Goal: Task Accomplishment & Management: Manage account settings

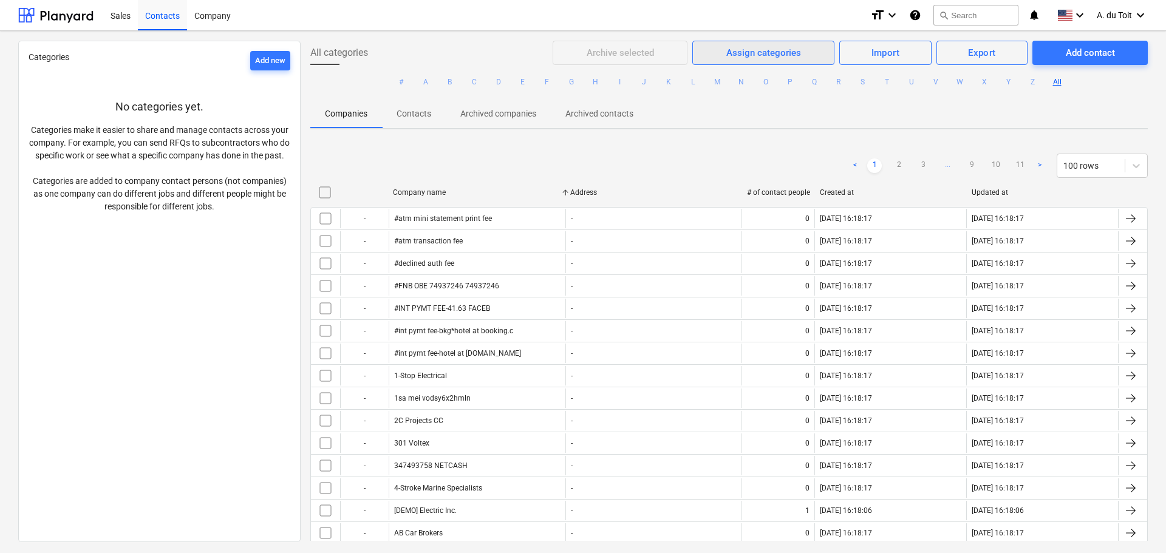
click at [727, 52] on div "Assign categories" at bounding box center [764, 53] width 75 height 16
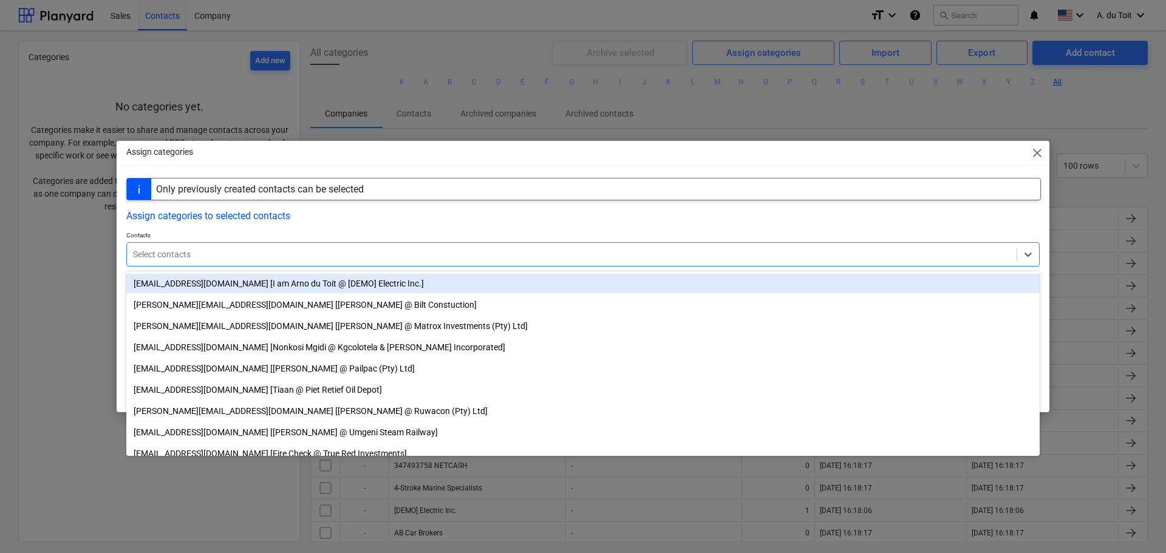
click at [298, 270] on div "Only previously created contacts can be selected Assign categories to selected …" at bounding box center [583, 268] width 914 height 180
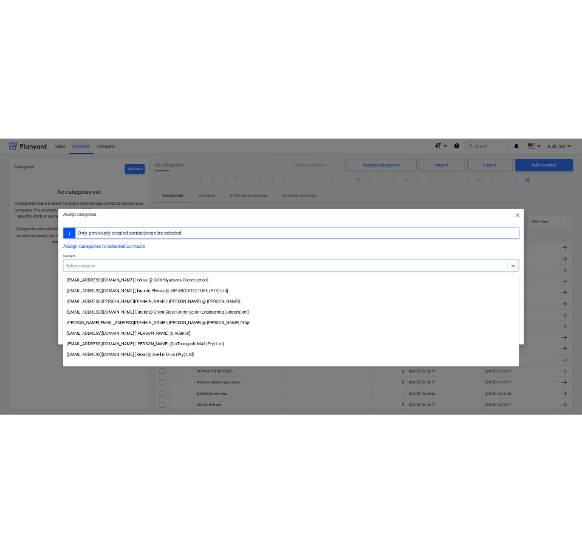
scroll to position [365, 0]
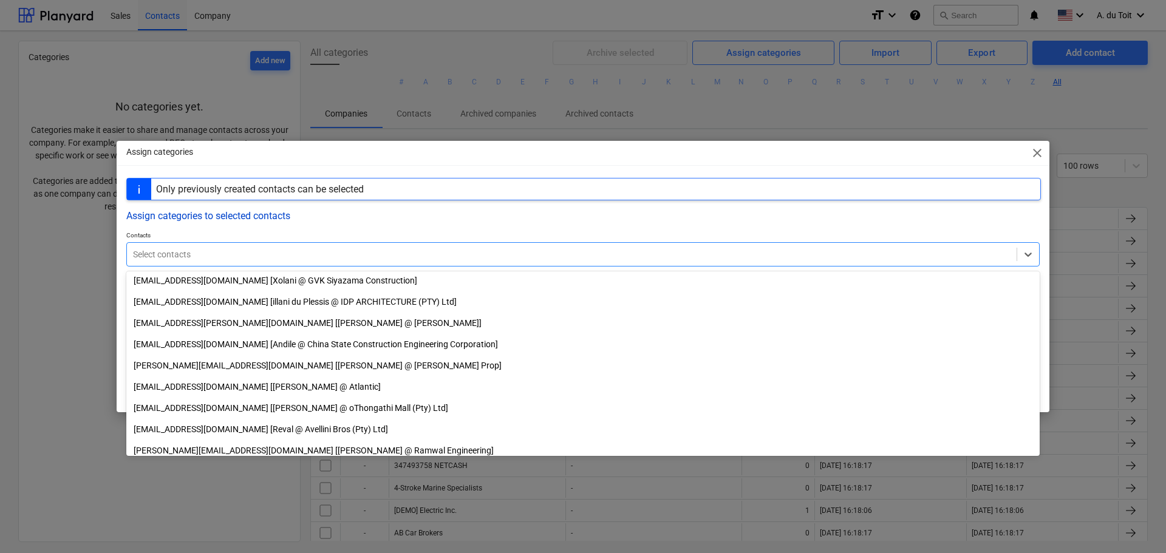
click at [261, 216] on button "Assign categories to selected contacts" at bounding box center [208, 216] width 164 height 12
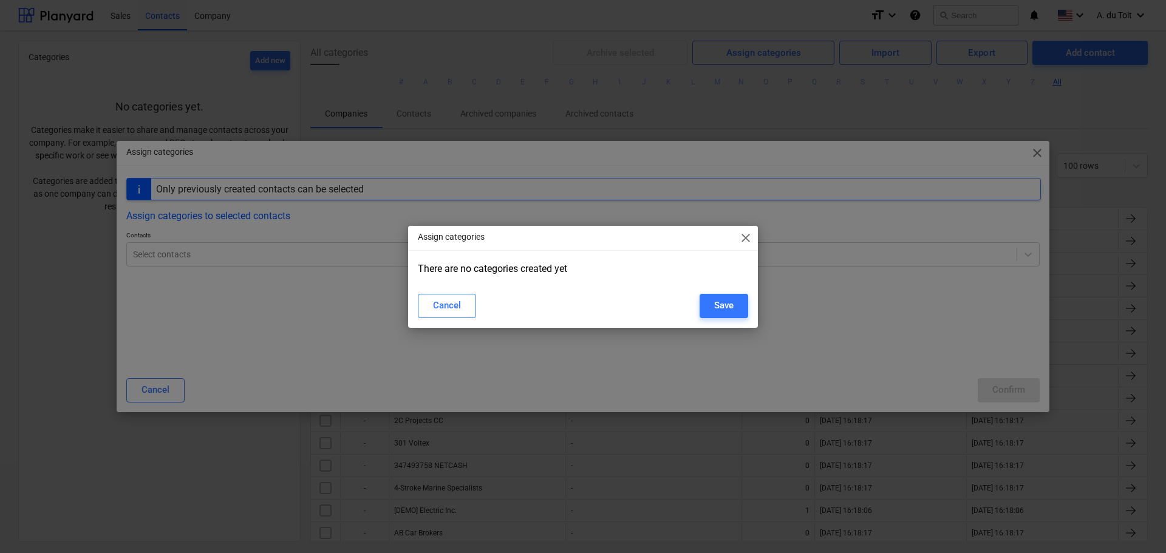
drag, startPoint x: 747, startPoint y: 235, endPoint x: 753, endPoint y: 238, distance: 6.3
click at [750, 238] on span "close" at bounding box center [746, 238] width 15 height 15
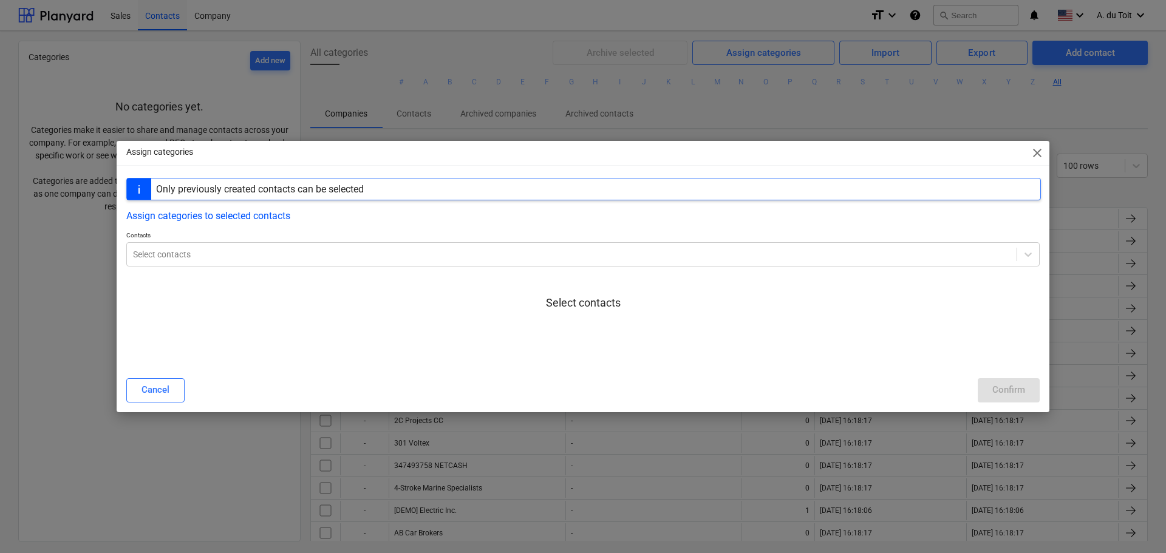
click at [1024, 157] on div "Assign categories close" at bounding box center [583, 153] width 933 height 24
click at [1030, 152] on div "Assign categories close" at bounding box center [583, 153] width 933 height 24
click at [1036, 151] on span "close" at bounding box center [1037, 153] width 15 height 15
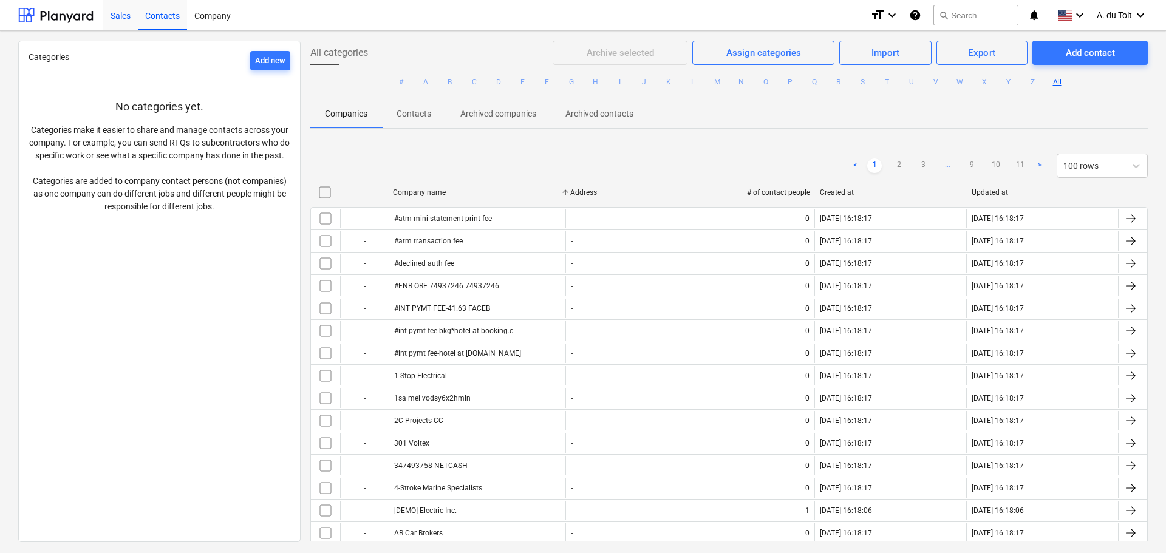
click at [115, 18] on div "Sales" at bounding box center [120, 14] width 35 height 31
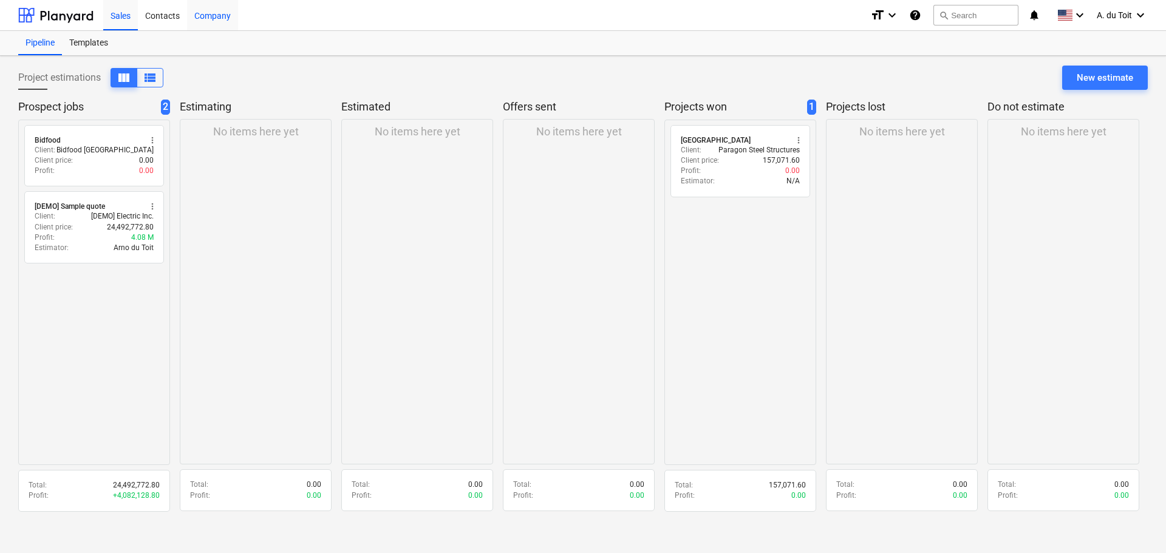
click at [225, 10] on div "Company" at bounding box center [212, 14] width 51 height 31
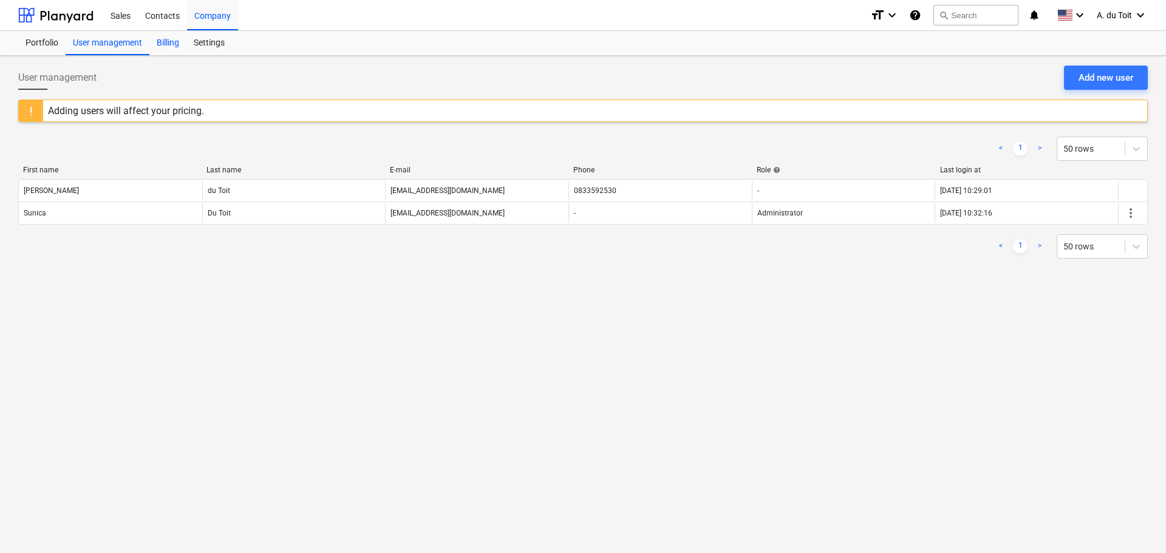
click at [159, 39] on div "Billing" at bounding box center [167, 43] width 37 height 24
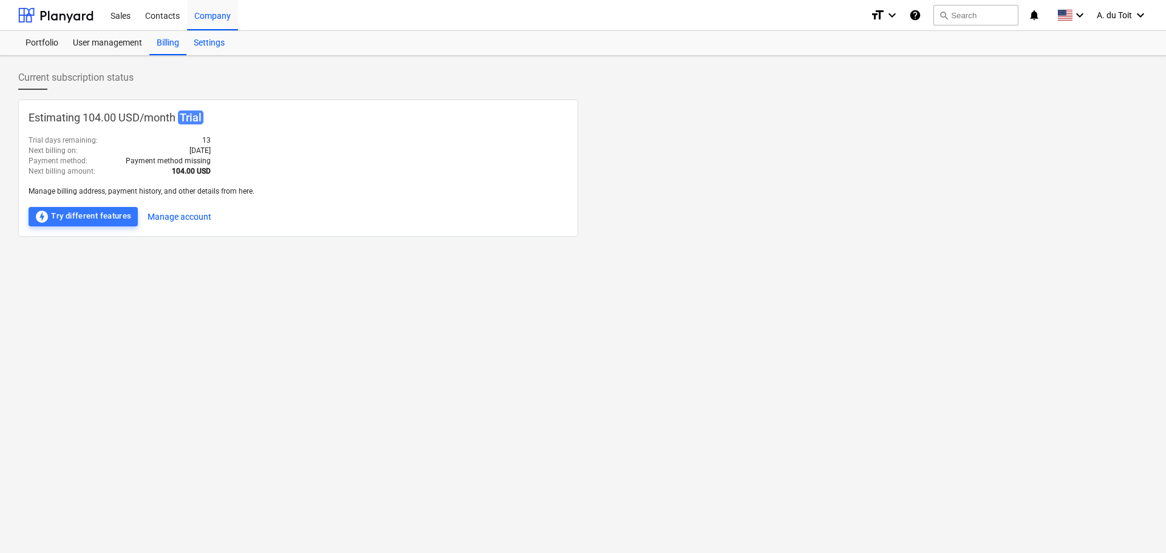
click at [207, 43] on div "Settings" at bounding box center [210, 43] width 46 height 24
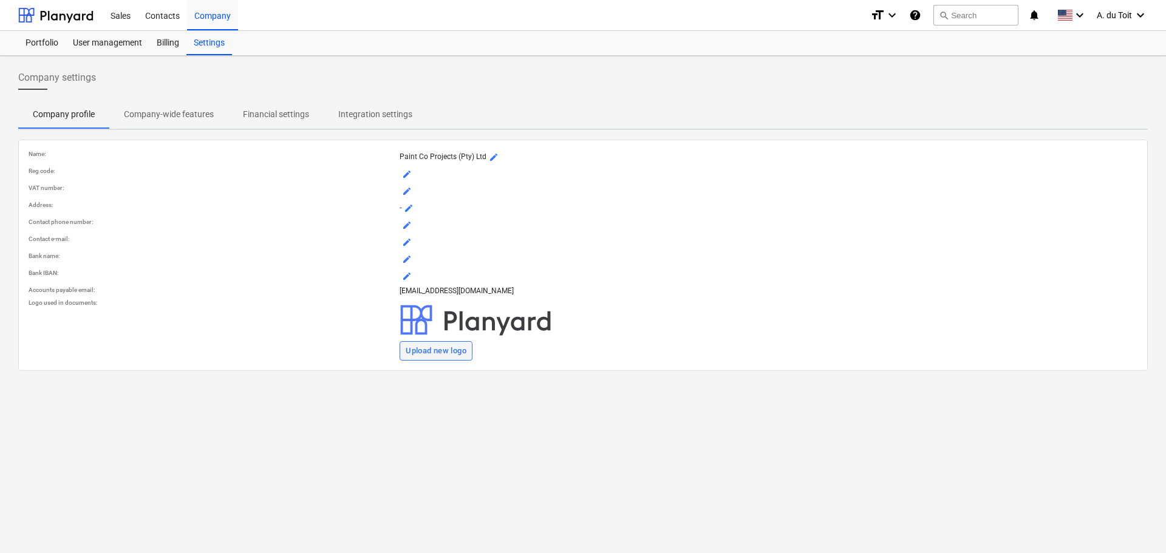
click at [440, 354] on div "Upload new logo" at bounding box center [436, 351] width 61 height 14
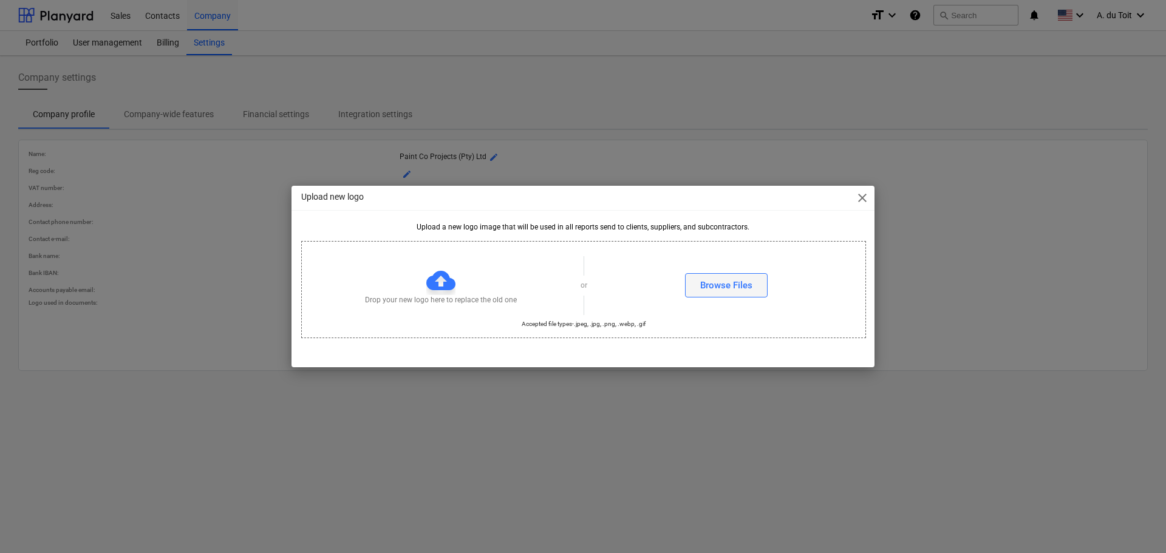
click at [689, 281] on button "Browse Files" at bounding box center [726, 285] width 83 height 24
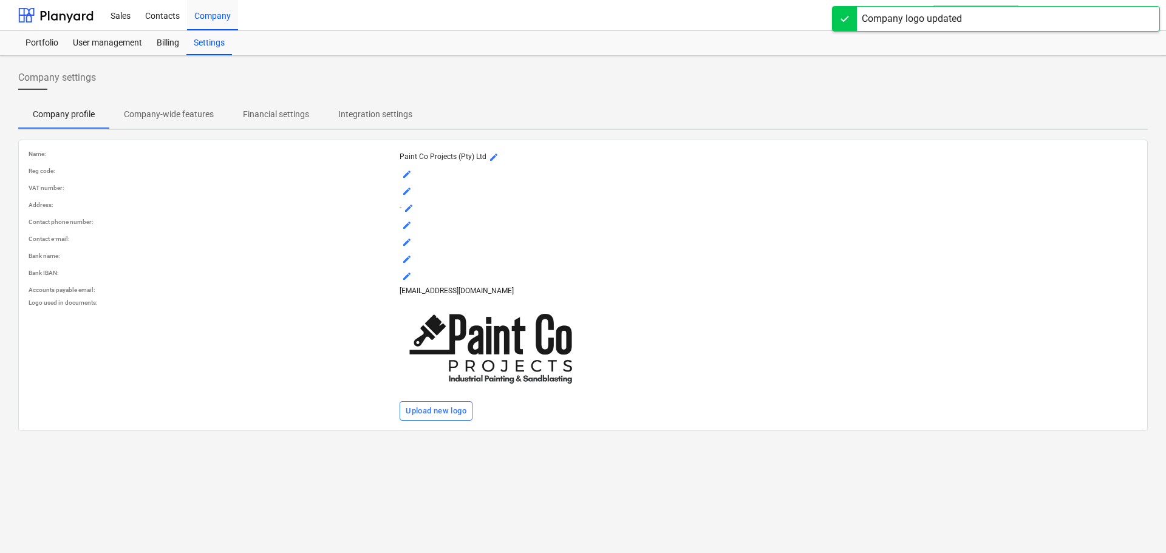
click at [405, 173] on span "mode_edit" at bounding box center [407, 174] width 10 height 10
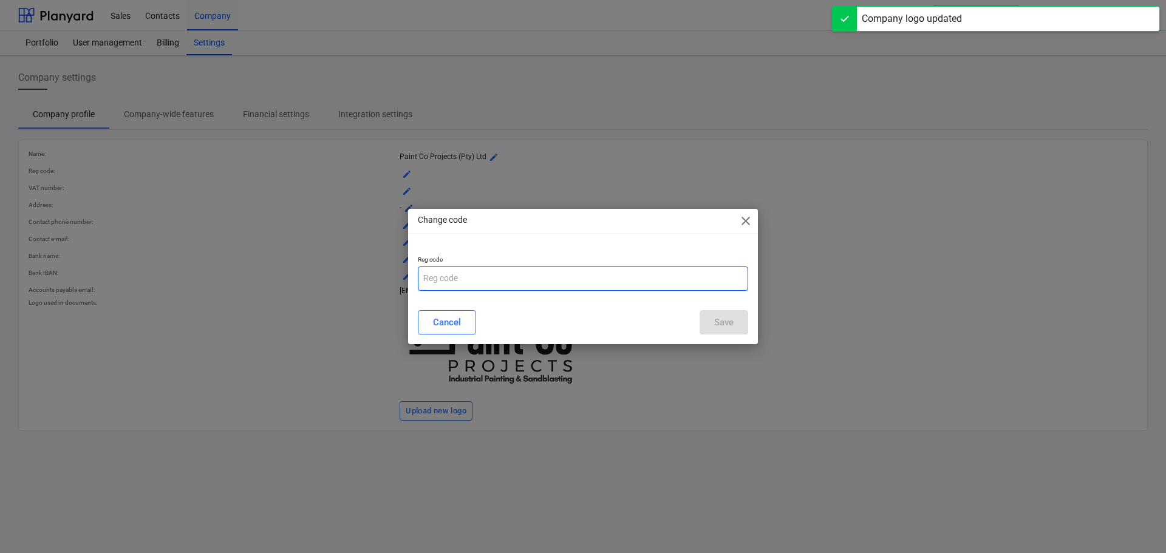
click at [472, 279] on input "text" at bounding box center [583, 279] width 330 height 24
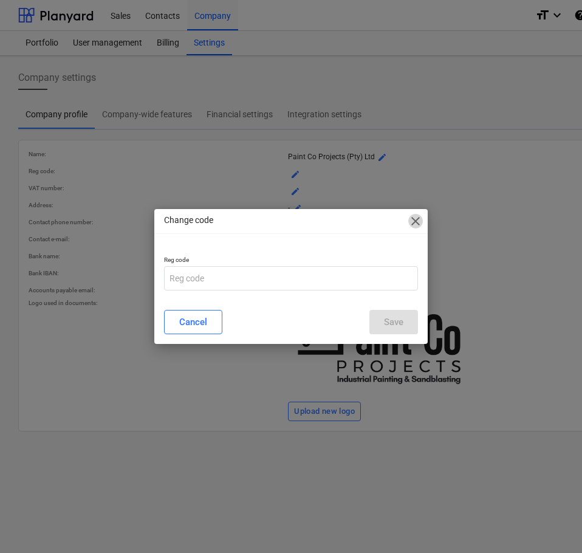
click at [411, 222] on span "close" at bounding box center [415, 221] width 15 height 15
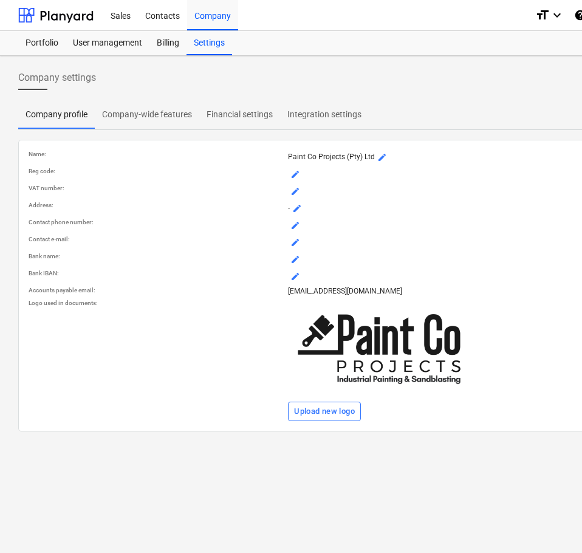
click at [296, 241] on span "mode_edit" at bounding box center [295, 243] width 10 height 10
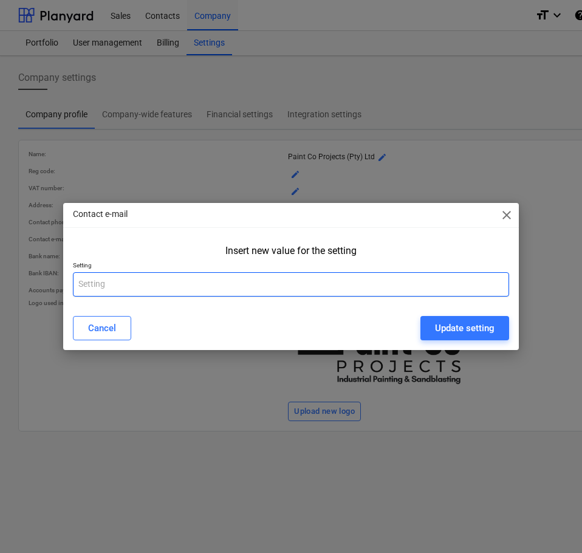
click at [303, 286] on input "text" at bounding box center [291, 284] width 436 height 24
type input "[EMAIL_ADDRESS][DOMAIN_NAME]"
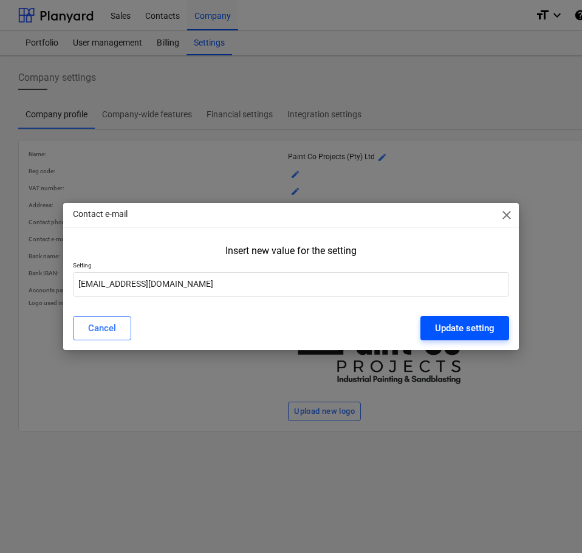
click at [484, 323] on div "Update setting" at bounding box center [465, 328] width 60 height 16
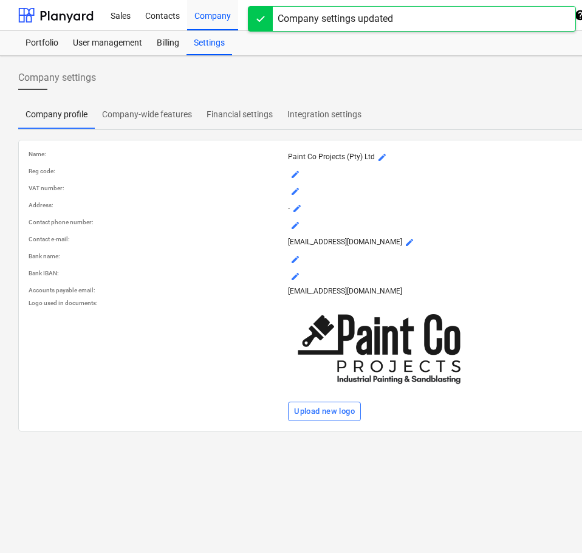
click at [295, 290] on p "[EMAIL_ADDRESS][DOMAIN_NAME]" at bounding box center [545, 291] width 515 height 10
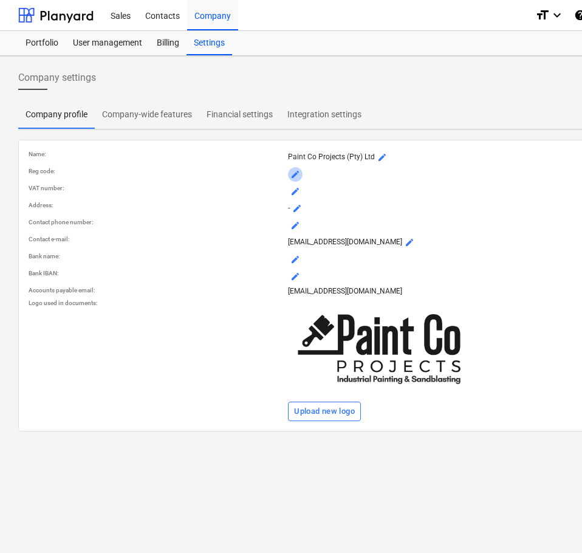
click at [292, 176] on span "mode_edit" at bounding box center [295, 174] width 10 height 10
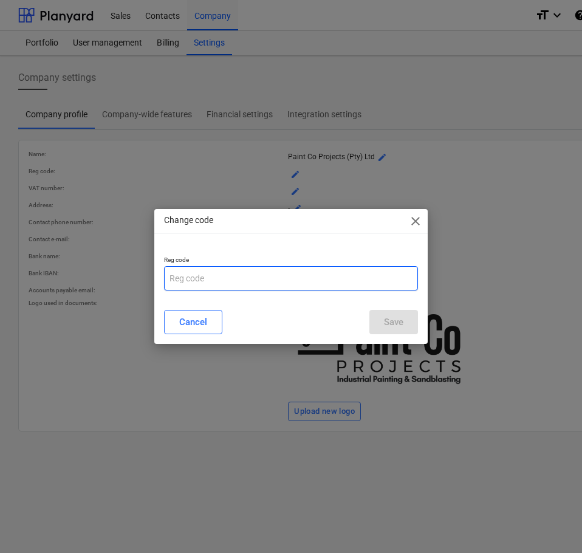
click at [240, 278] on input "text" at bounding box center [291, 278] width 254 height 24
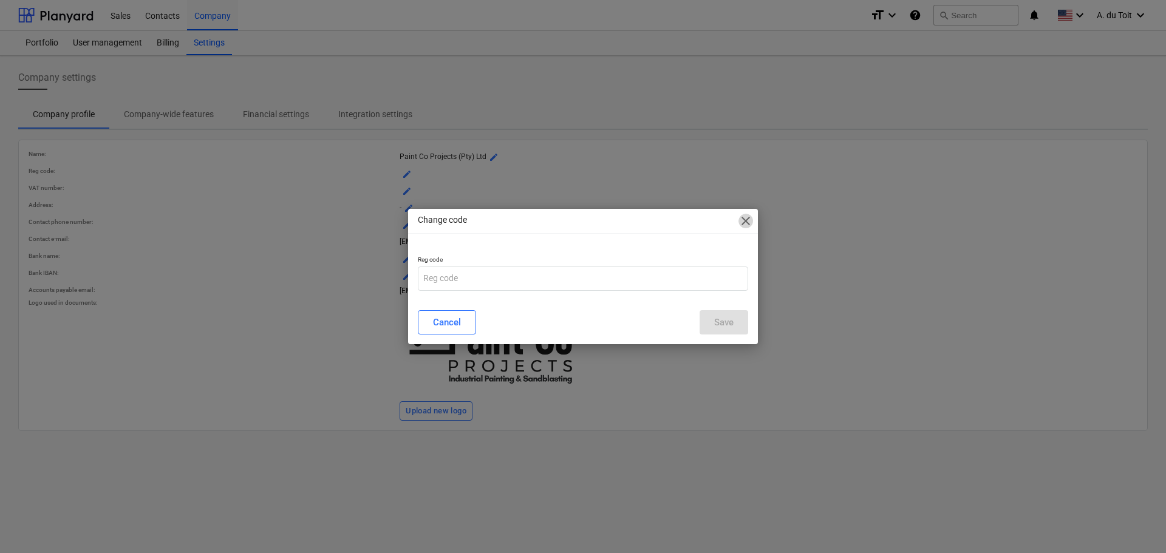
click at [747, 225] on span "close" at bounding box center [746, 221] width 15 height 15
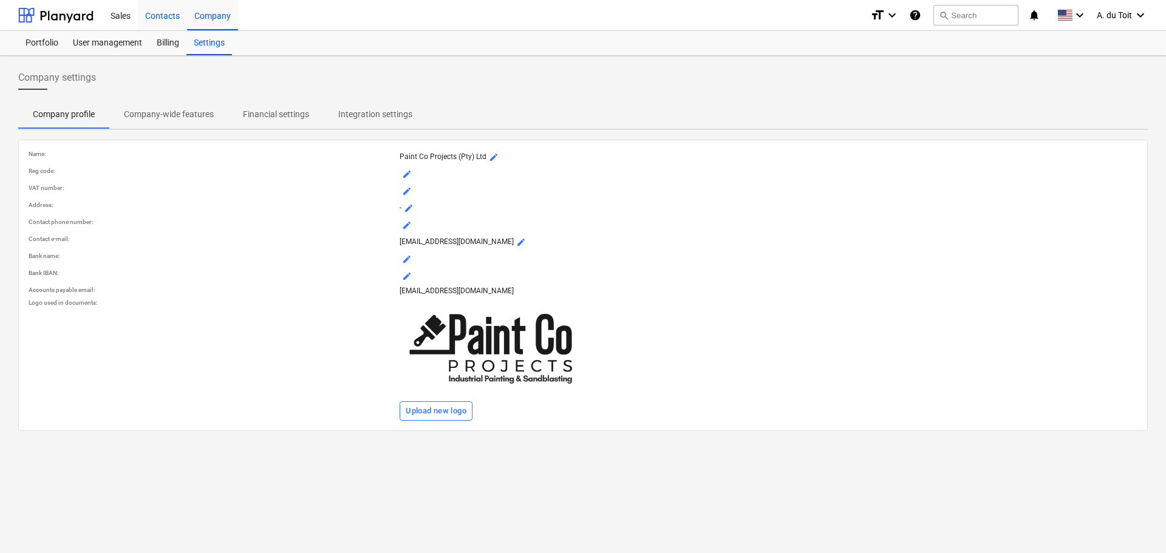
click at [169, 20] on div "Contacts" at bounding box center [162, 14] width 49 height 31
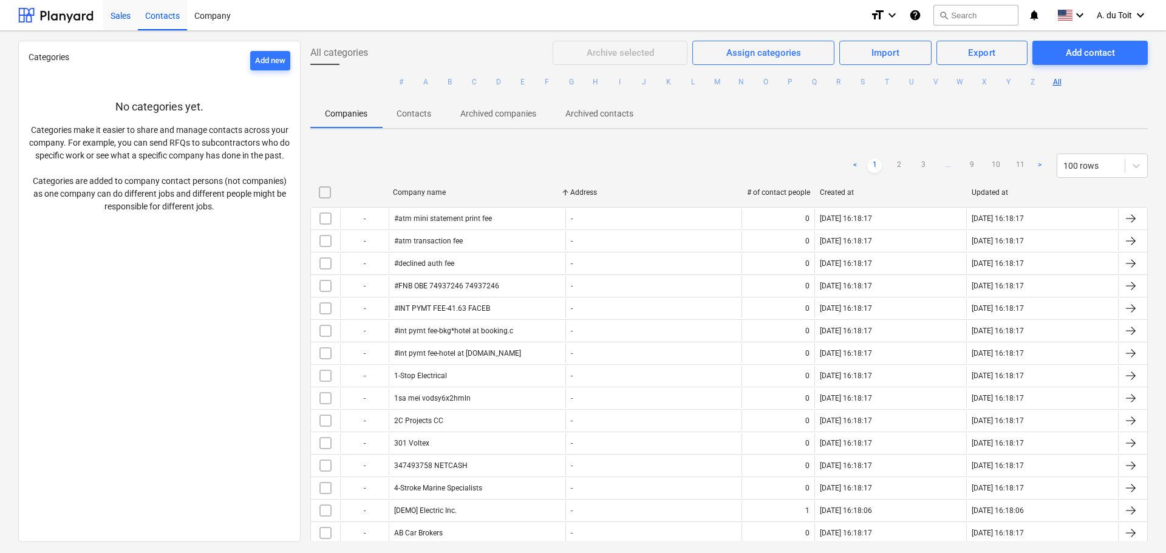
click at [119, 12] on div "Sales" at bounding box center [120, 14] width 35 height 31
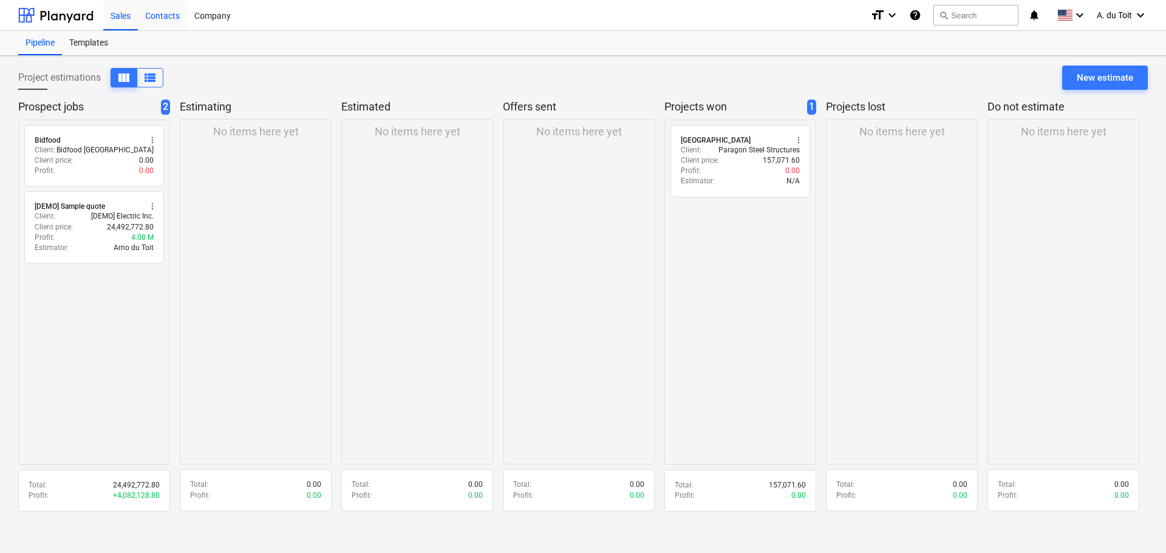
click at [177, 22] on div "Contacts" at bounding box center [162, 14] width 49 height 31
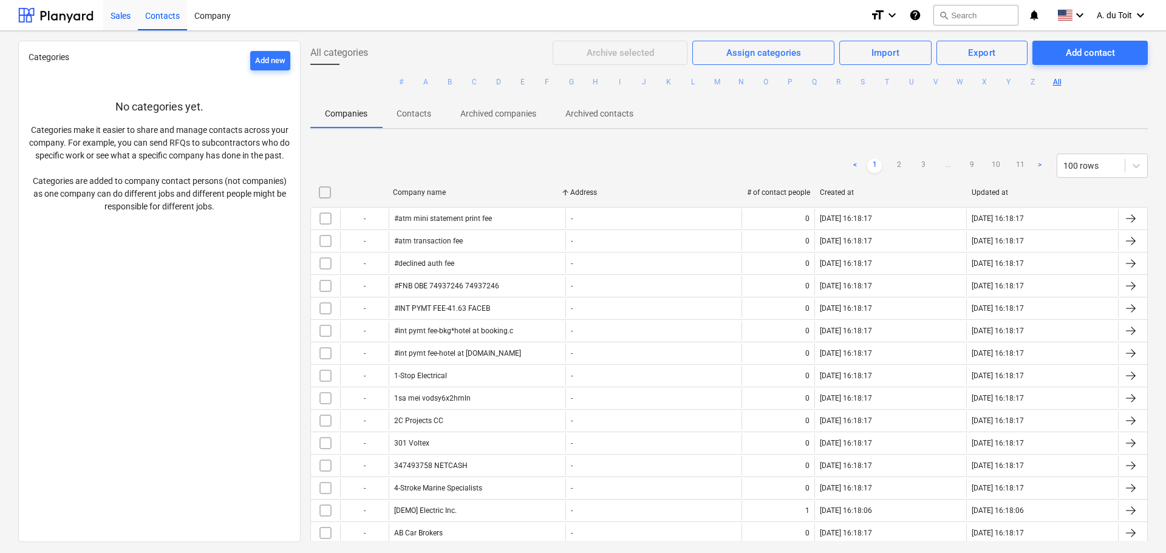
click at [131, 16] on div "Sales" at bounding box center [120, 14] width 35 height 31
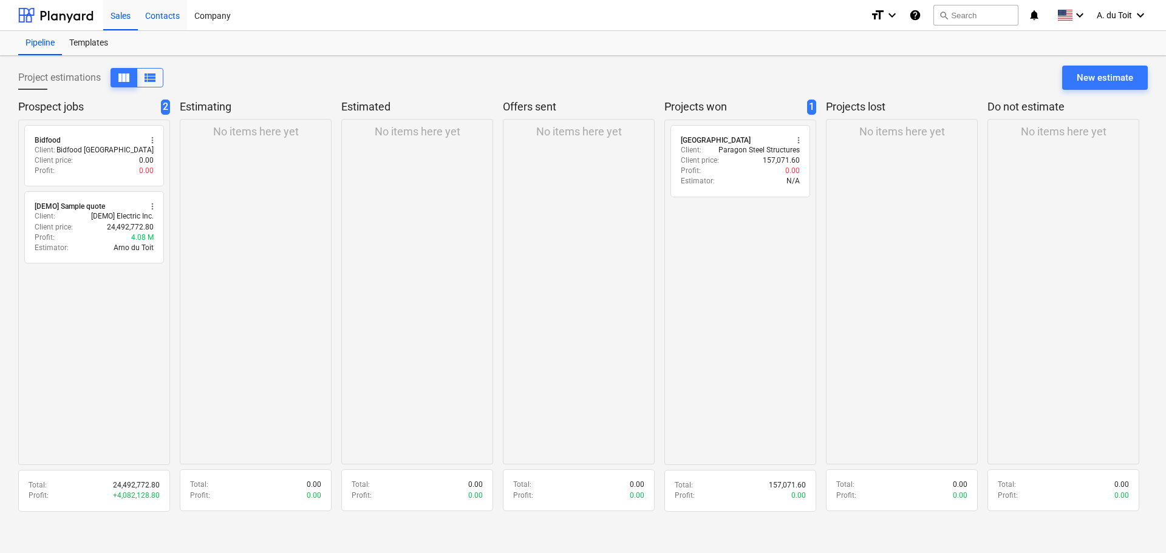
click at [159, 7] on div "Contacts" at bounding box center [162, 14] width 49 height 31
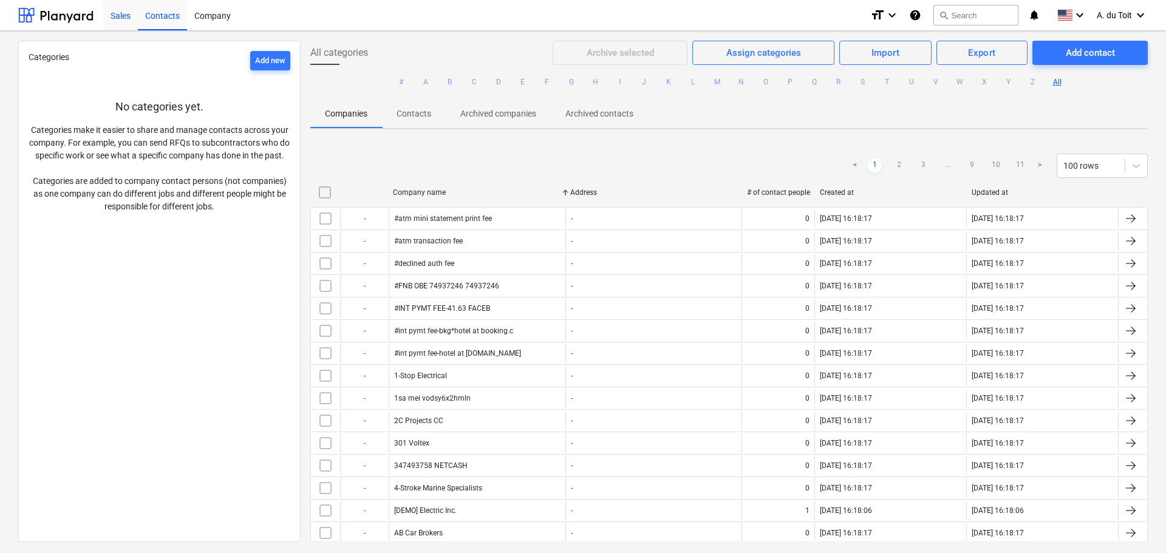
click at [118, 20] on div "Sales" at bounding box center [120, 14] width 35 height 31
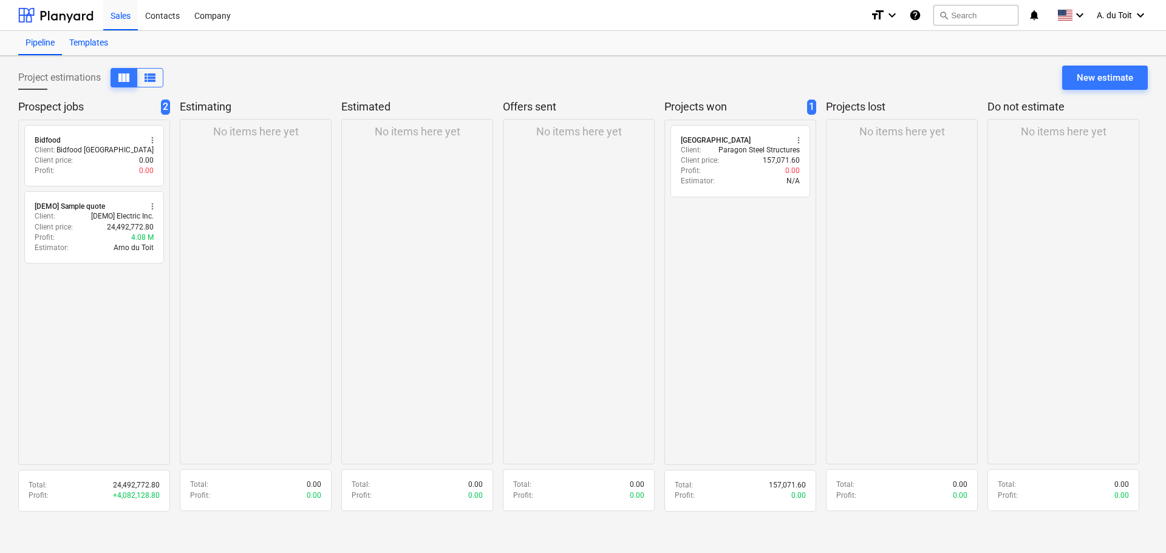
click at [82, 39] on div "Templates" at bounding box center [88, 43] width 53 height 24
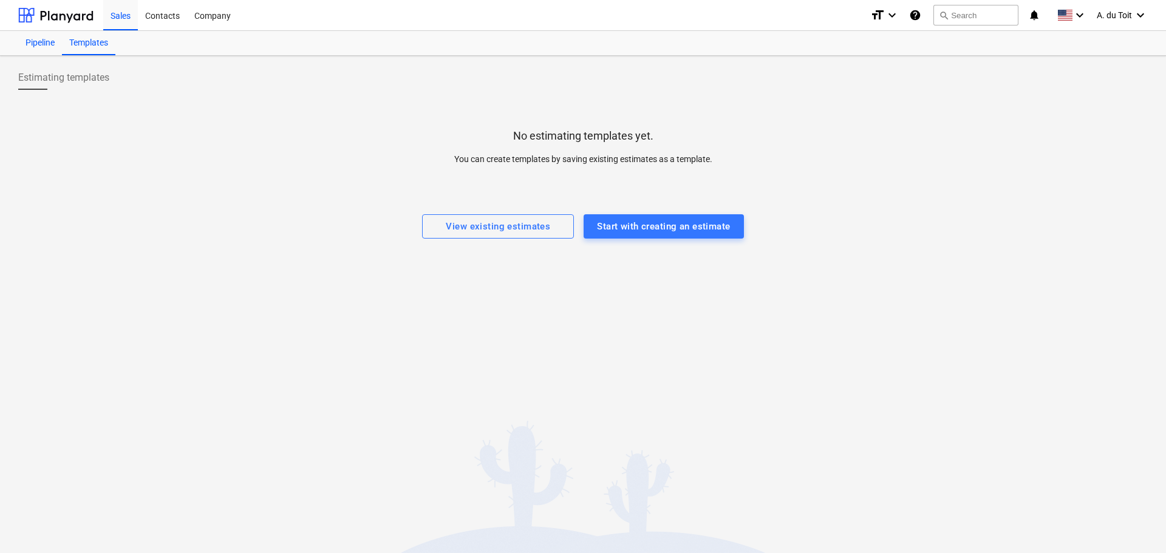
click at [43, 44] on div "Pipeline" at bounding box center [40, 43] width 44 height 24
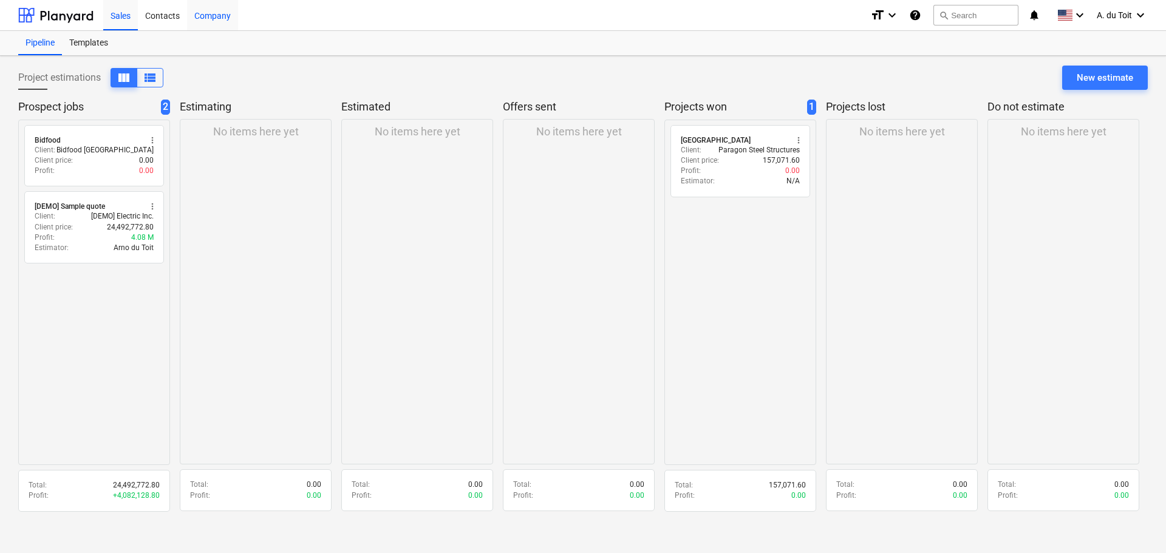
click at [213, 17] on div "Company" at bounding box center [212, 14] width 51 height 31
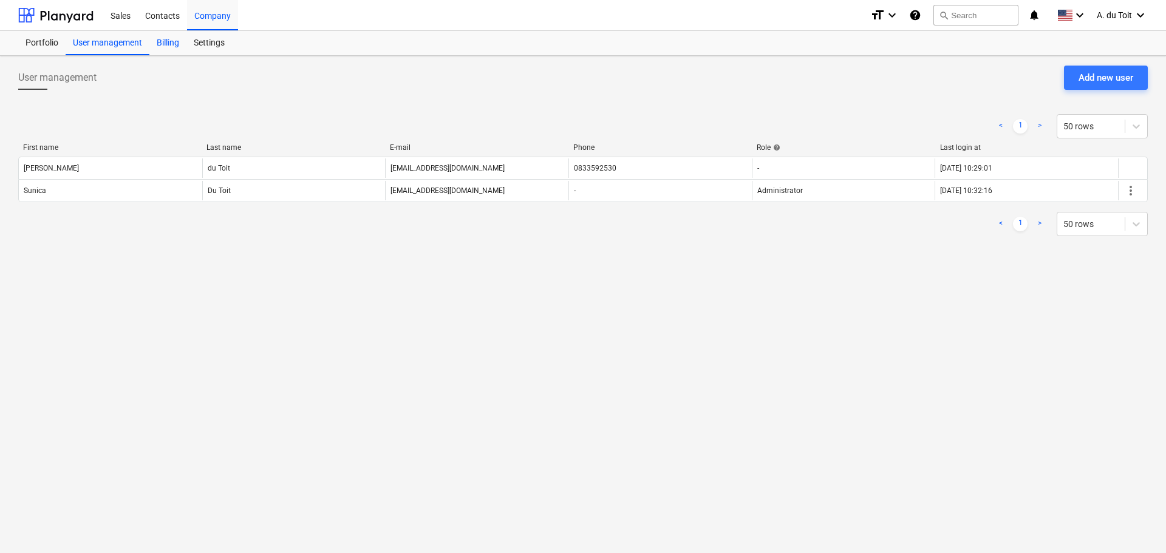
click at [175, 46] on div "Billing" at bounding box center [167, 43] width 37 height 24
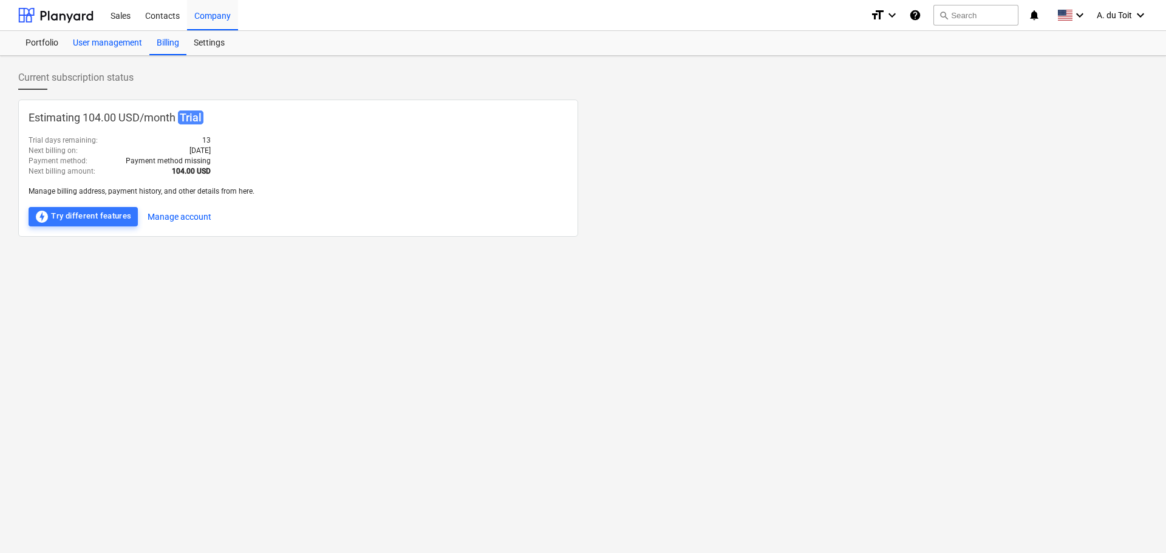
click at [111, 41] on div "User management" at bounding box center [108, 43] width 84 height 24
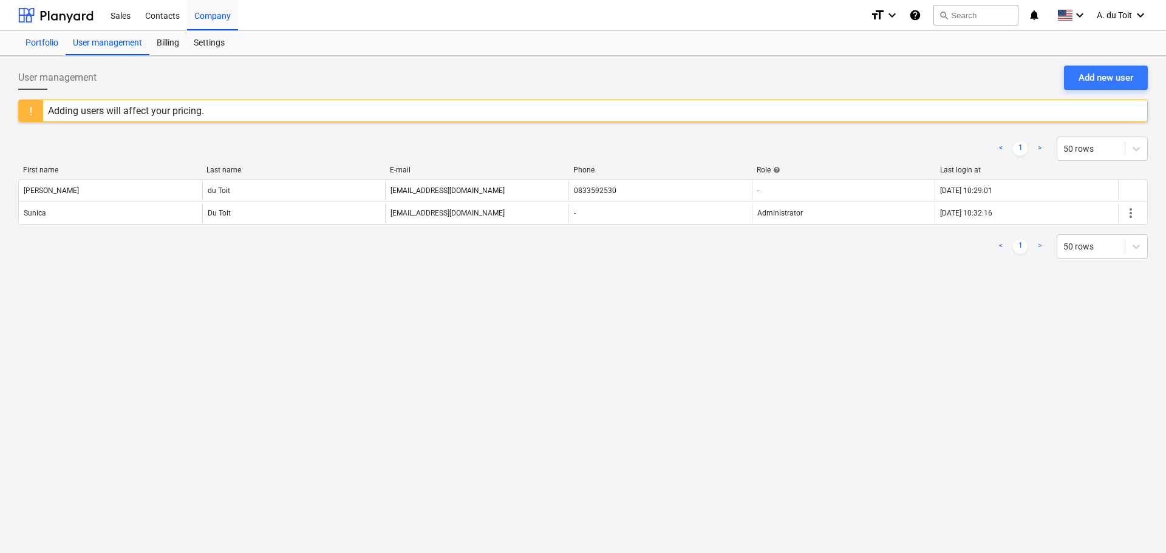
click at [45, 46] on div "Portfolio" at bounding box center [41, 43] width 47 height 24
click at [201, 41] on div "Settings" at bounding box center [210, 43] width 46 height 24
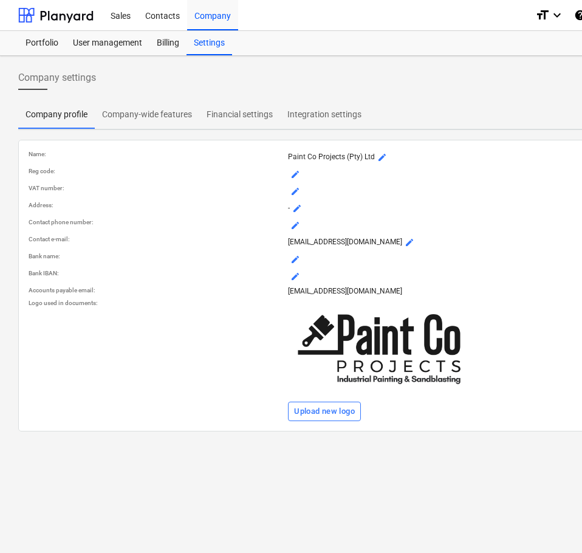
click at [297, 177] on span "mode_edit" at bounding box center [295, 174] width 10 height 10
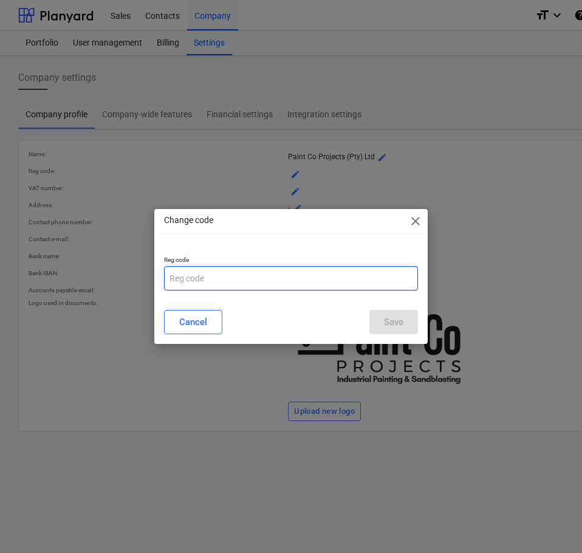
click at [278, 279] on input "text" at bounding box center [291, 278] width 254 height 24
paste input "2020/617454/07"
type input "2020/617454/07"
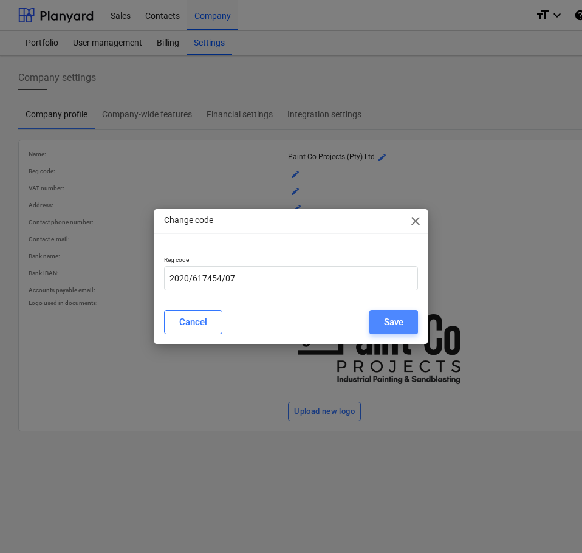
click at [388, 324] on div "Save" at bounding box center [393, 322] width 19 height 16
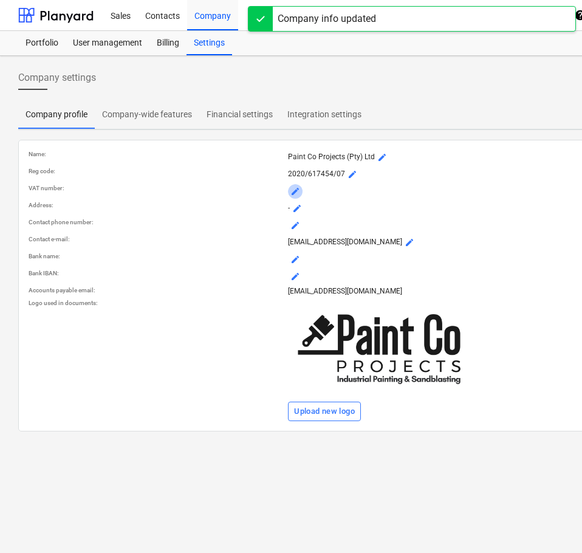
click at [293, 190] on span "mode_edit" at bounding box center [295, 192] width 10 height 10
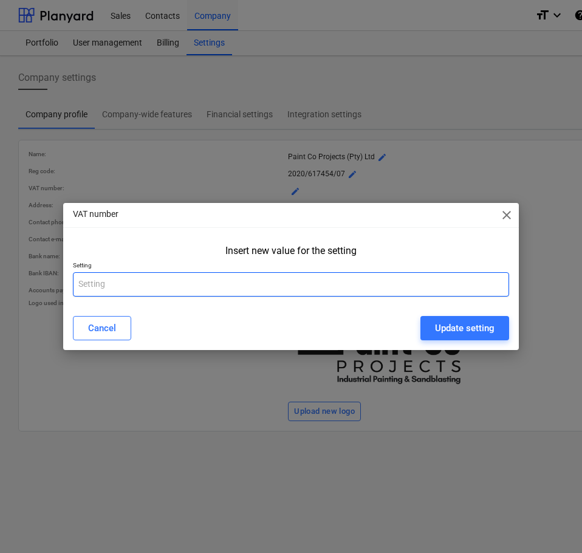
click at [210, 278] on input "text" at bounding box center [291, 284] width 436 height 24
paste input "4710293145"
type input "4710293145"
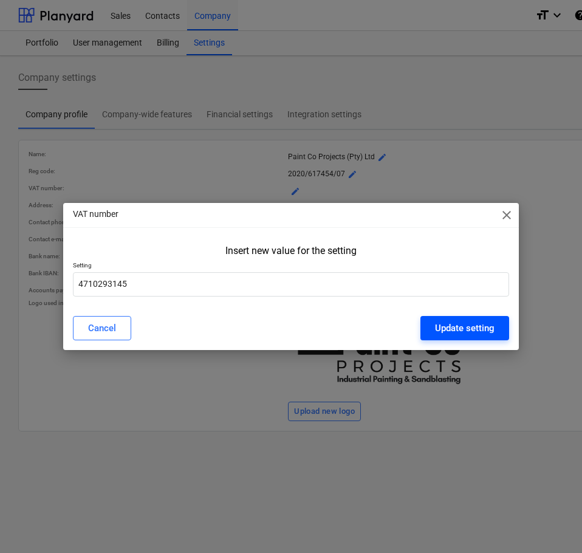
click at [433, 325] on button "Update setting" at bounding box center [464, 328] width 89 height 24
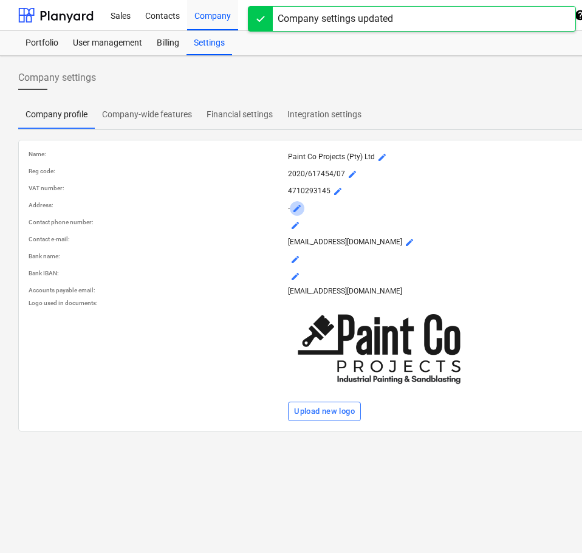
click at [297, 208] on span "mode_edit" at bounding box center [297, 209] width 10 height 10
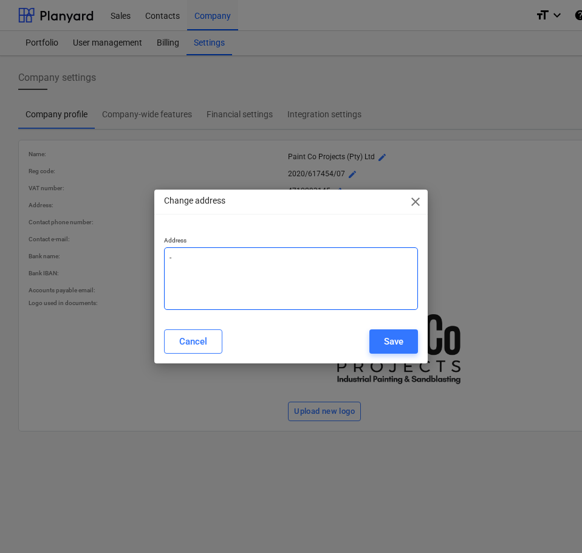
click at [361, 262] on textarea "-" at bounding box center [291, 278] width 254 height 63
type textarea "x"
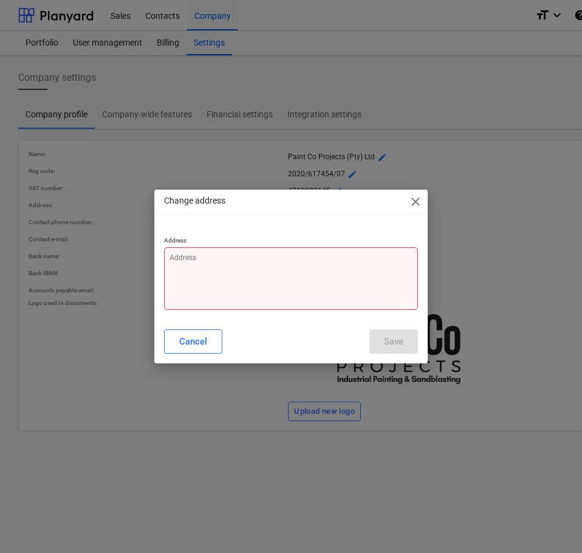
paste textarea "[STREET_ADDRESS]"
type textarea "x"
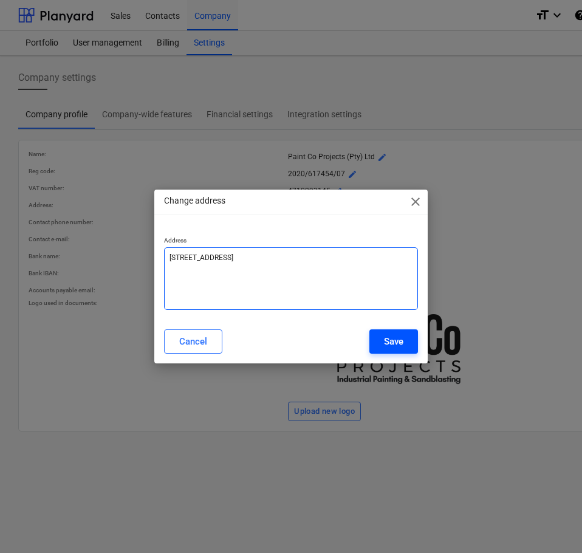
type textarea "[STREET_ADDRESS]"
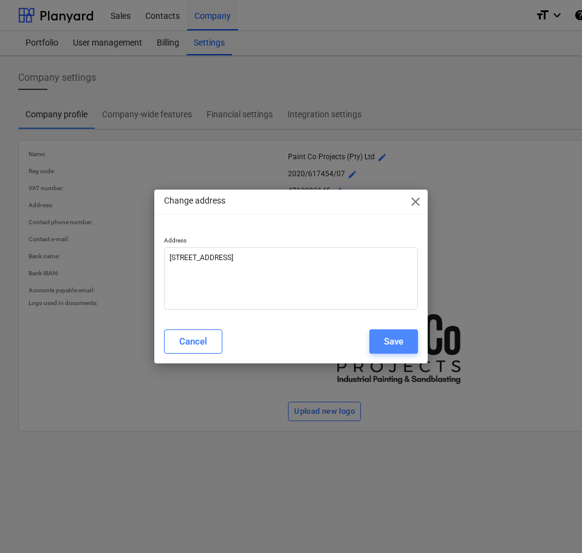
click at [393, 337] on div "Save" at bounding box center [393, 342] width 19 height 16
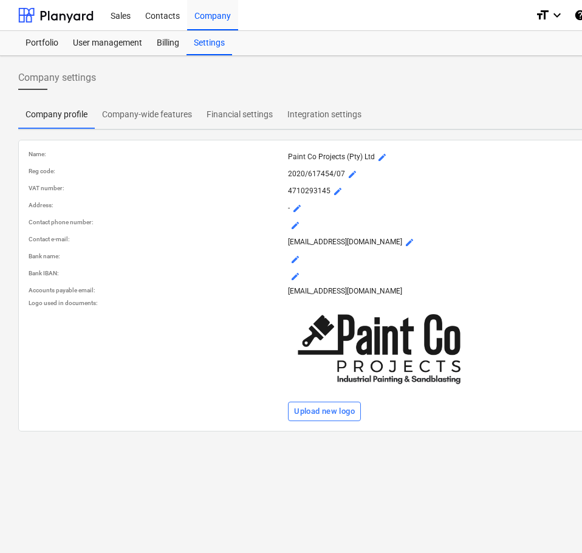
type textarea "x"
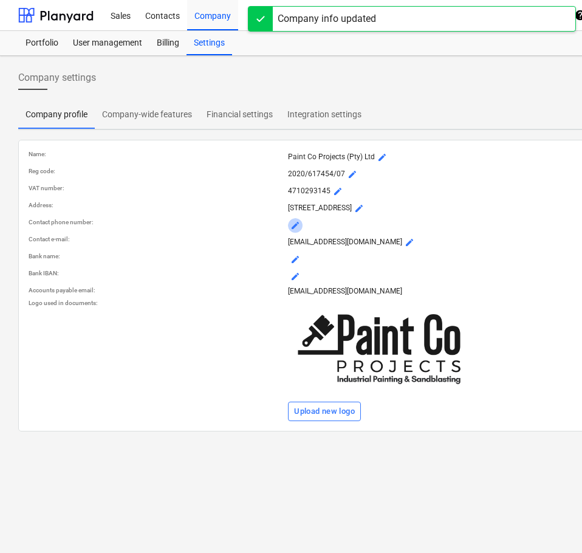
click at [292, 227] on span "mode_edit" at bounding box center [295, 226] width 10 height 10
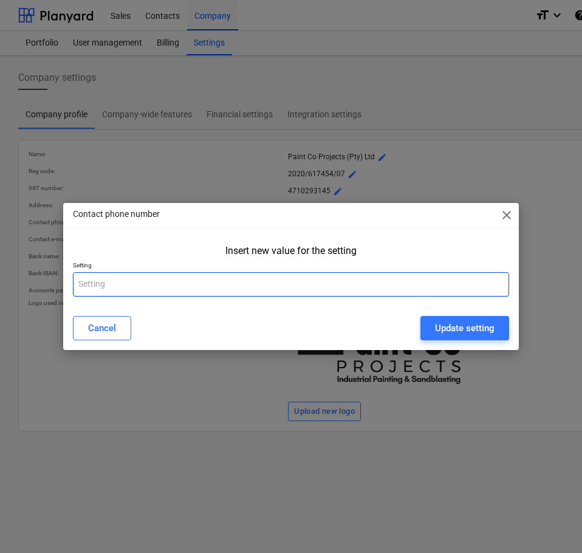
click at [398, 276] on input "text" at bounding box center [291, 284] width 436 height 24
paste input "083 359 2530"
type input "083 359 2530"
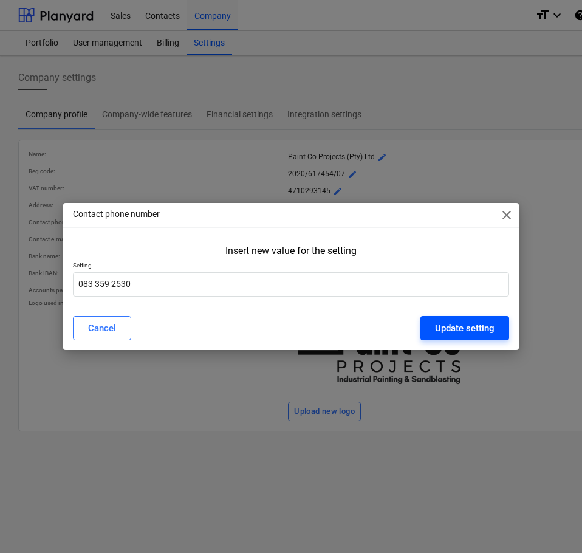
click at [460, 319] on button "Update setting" at bounding box center [464, 328] width 89 height 24
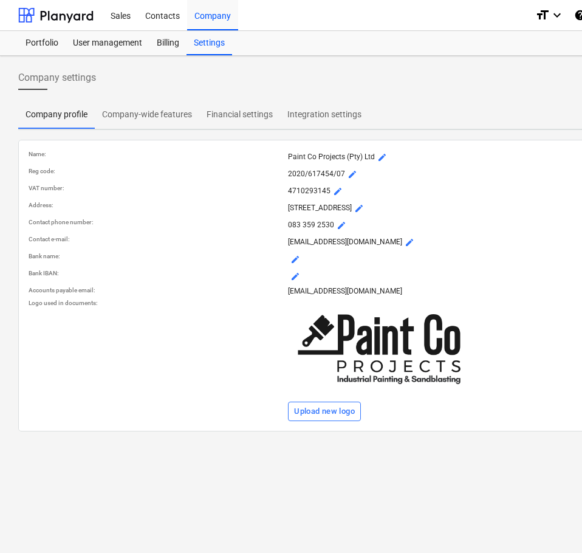
click at [295, 258] on span "mode_edit" at bounding box center [295, 260] width 10 height 10
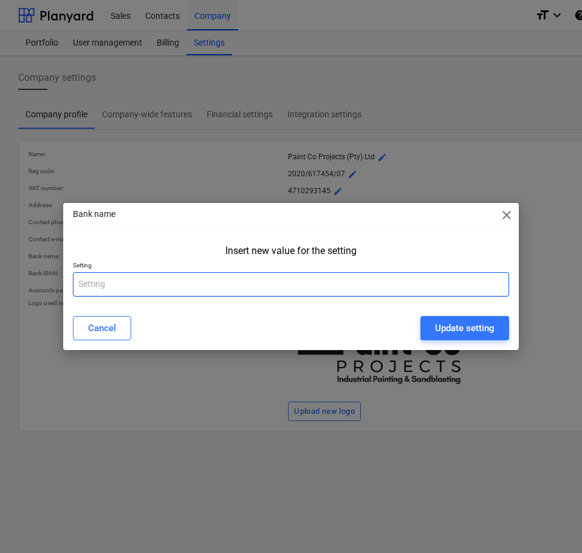
click at [258, 292] on input "text" at bounding box center [291, 284] width 436 height 24
paste input "FNB (First National Bank)"
type input "FNB (First National Bank)"
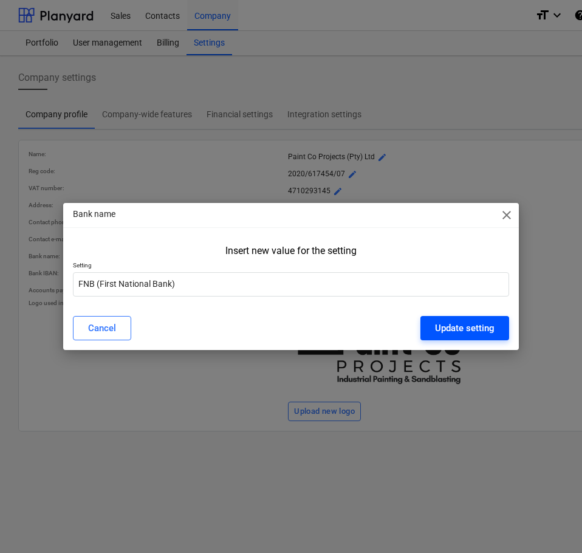
click at [464, 325] on div "Update setting" at bounding box center [465, 328] width 60 height 16
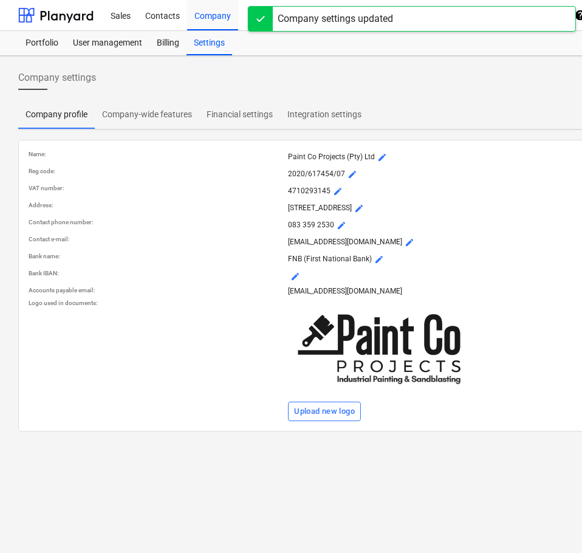
click at [295, 278] on span "mode_edit" at bounding box center [295, 277] width 10 height 10
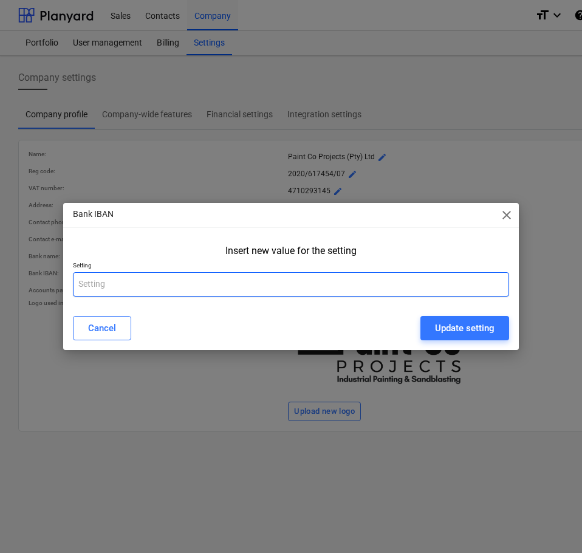
click at [366, 287] on input "text" at bounding box center [291, 284] width 436 height 24
paste input "Account Number: 63036283404 Account Type: PLATINUM BUSINESS ACCOUNT Branch Code…"
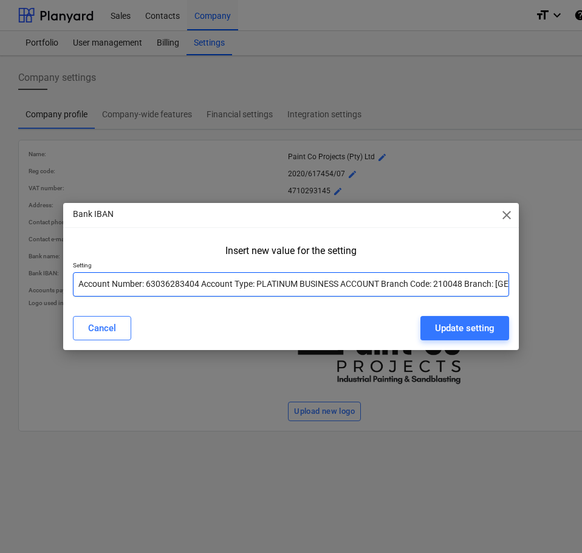
scroll to position [0, 23]
type input "Account Number: 63036283404 Account Type: PLATINUM BUSINESS ACCOUNT Branch Code…"
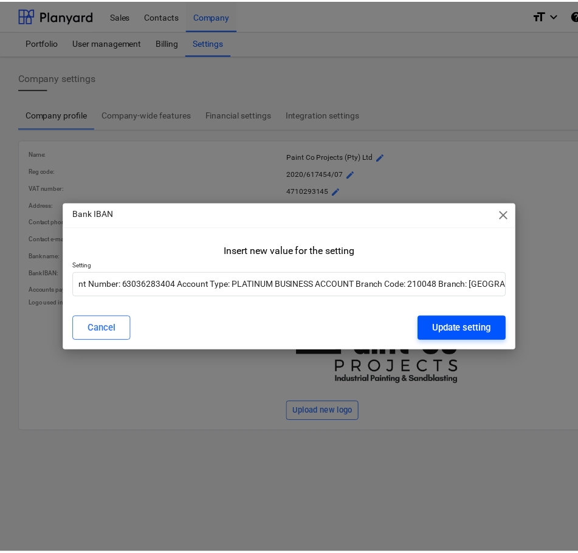
scroll to position [0, 0]
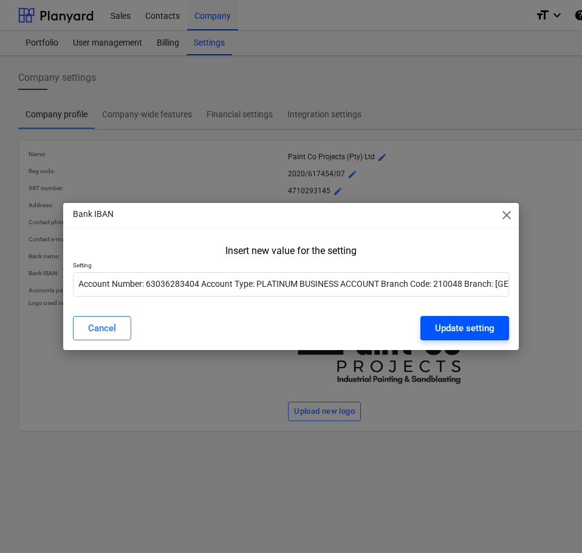
click at [464, 325] on div "Update setting" at bounding box center [465, 328] width 60 height 16
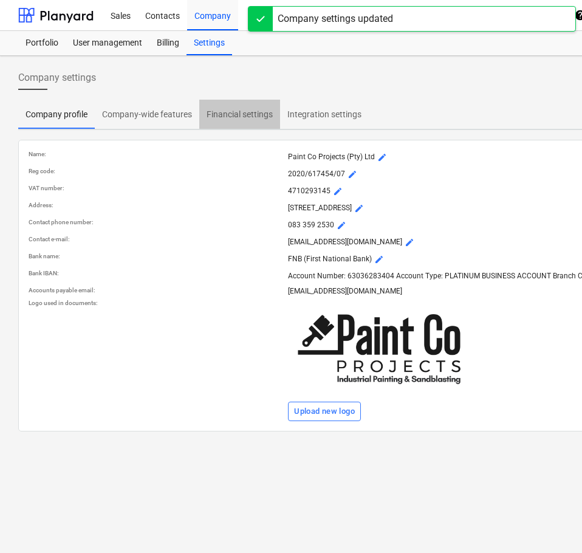
click at [230, 118] on p "Financial settings" at bounding box center [240, 114] width 66 height 13
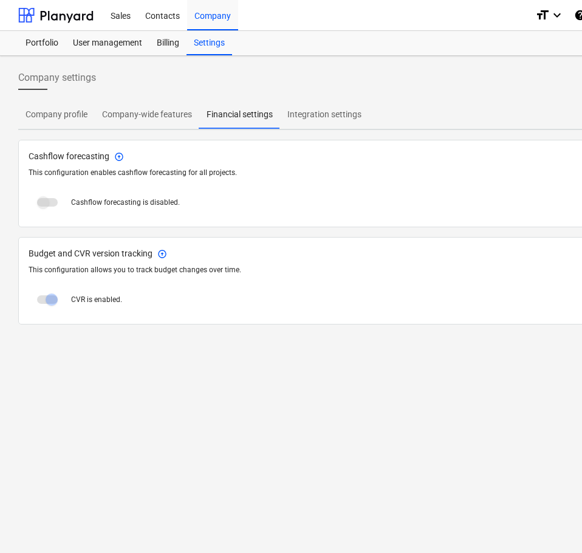
click at [53, 203] on span at bounding box center [47, 202] width 21 height 9
click at [38, 201] on span at bounding box center [47, 202] width 21 height 9
click at [136, 112] on p "Company-wide features" at bounding box center [147, 114] width 90 height 13
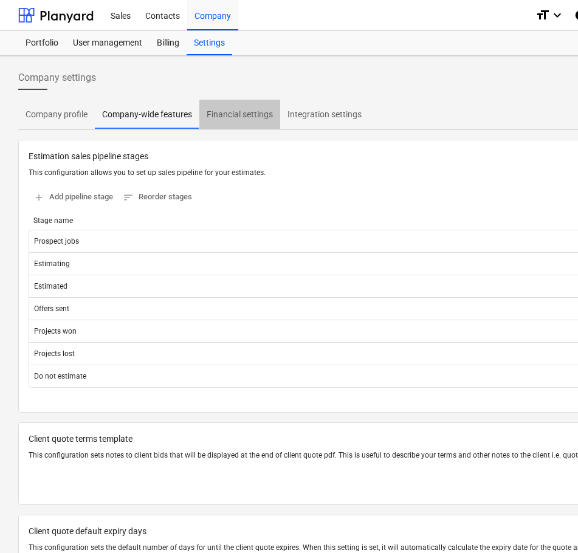
click at [235, 119] on p "Financial settings" at bounding box center [240, 114] width 66 height 13
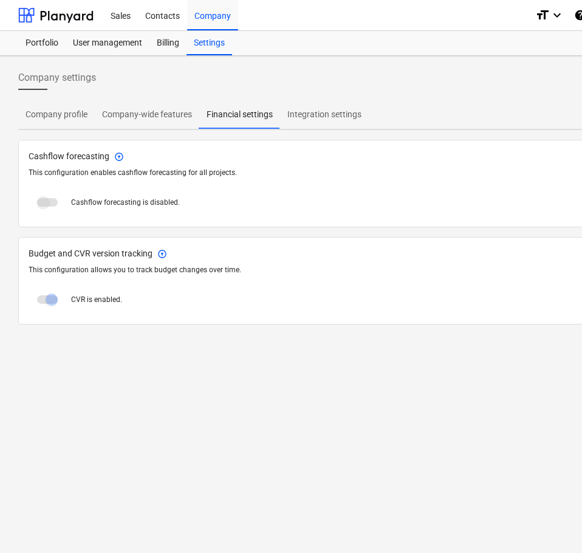
click at [313, 110] on p "Integration settings" at bounding box center [324, 114] width 74 height 13
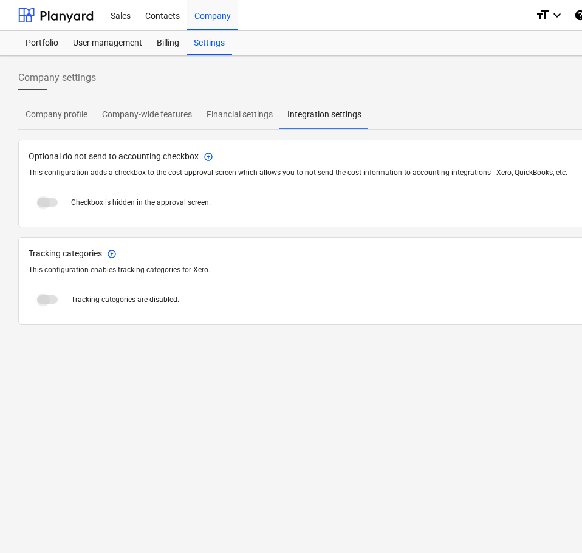
click at [42, 204] on span at bounding box center [47, 202] width 21 height 9
click at [139, 117] on p "Company-wide features" at bounding box center [147, 114] width 90 height 13
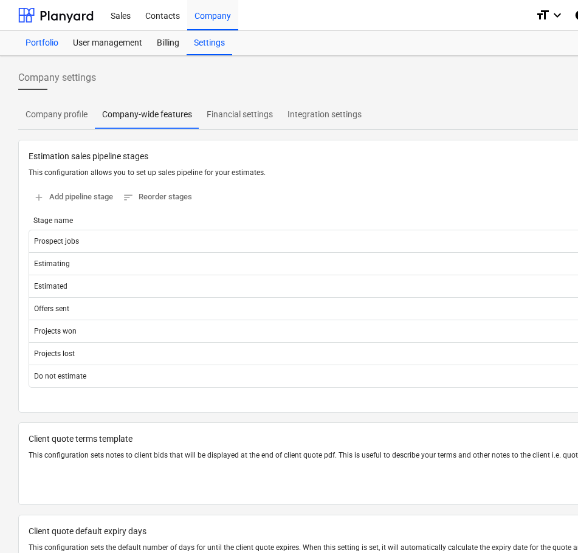
click at [48, 45] on div "Portfolio" at bounding box center [41, 43] width 47 height 24
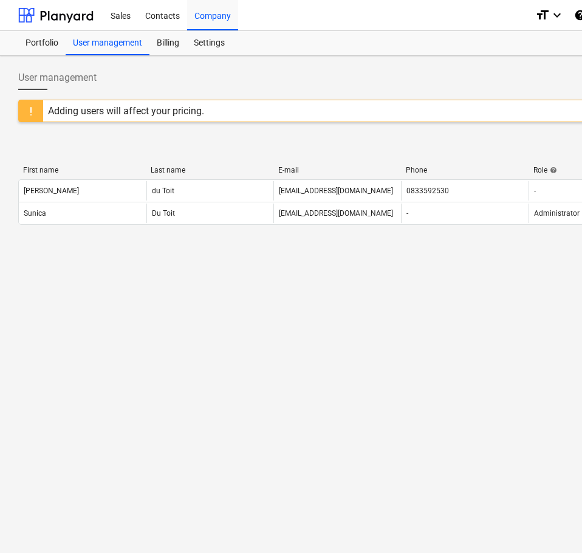
click at [348, 104] on div "User management Add new user Adding users will affect your pricing. < 1 > 50 ro…" at bounding box center [415, 304] width 831 height 497
click at [368, 78] on div "User management Add new user" at bounding box center [415, 83] width 795 height 34
click at [59, 74] on span "User management" at bounding box center [57, 77] width 78 height 15
click at [32, 46] on div "Portfolio" at bounding box center [41, 43] width 47 height 24
click at [155, 48] on div "Billing" at bounding box center [167, 43] width 37 height 24
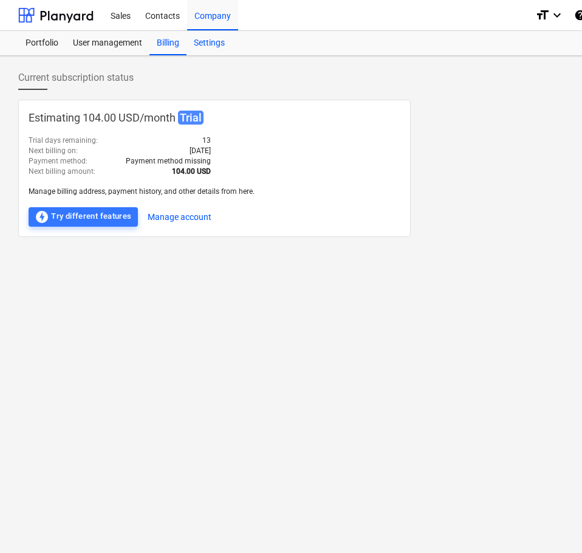
click at [205, 46] on div "Settings" at bounding box center [210, 43] width 46 height 24
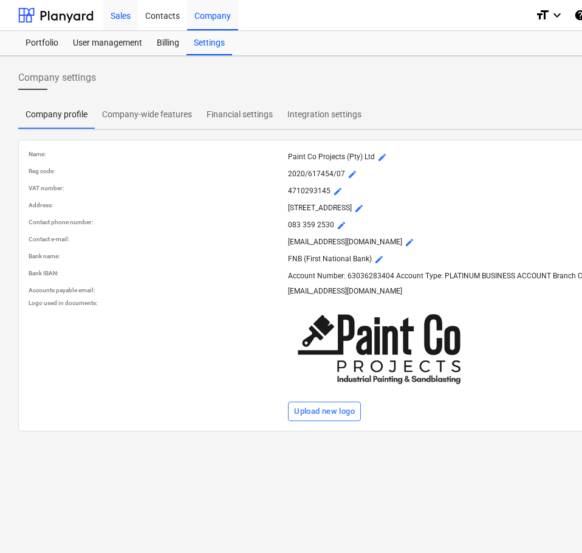
click at [120, 20] on div "Sales" at bounding box center [120, 14] width 35 height 31
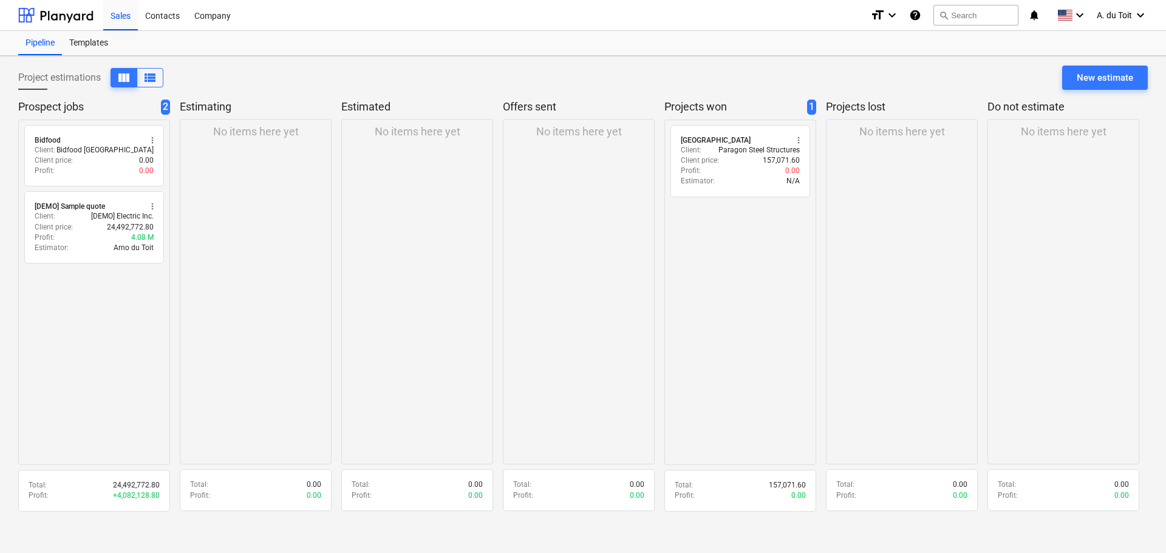
click at [884, 338] on div "No items here yet" at bounding box center [902, 292] width 152 height 346
